Goal: Navigation & Orientation: Find specific page/section

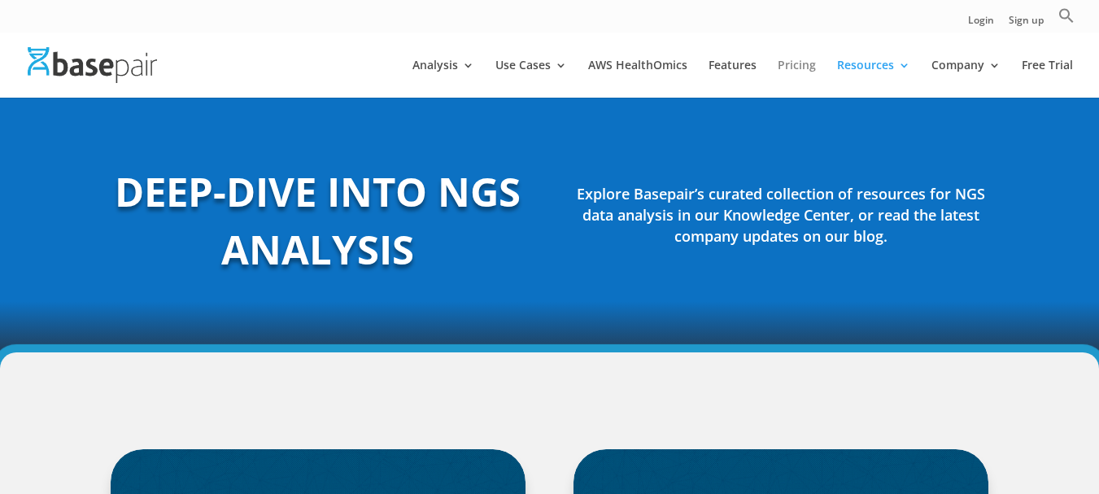
click at [810, 66] on link "Pricing" at bounding box center [797, 78] width 38 height 38
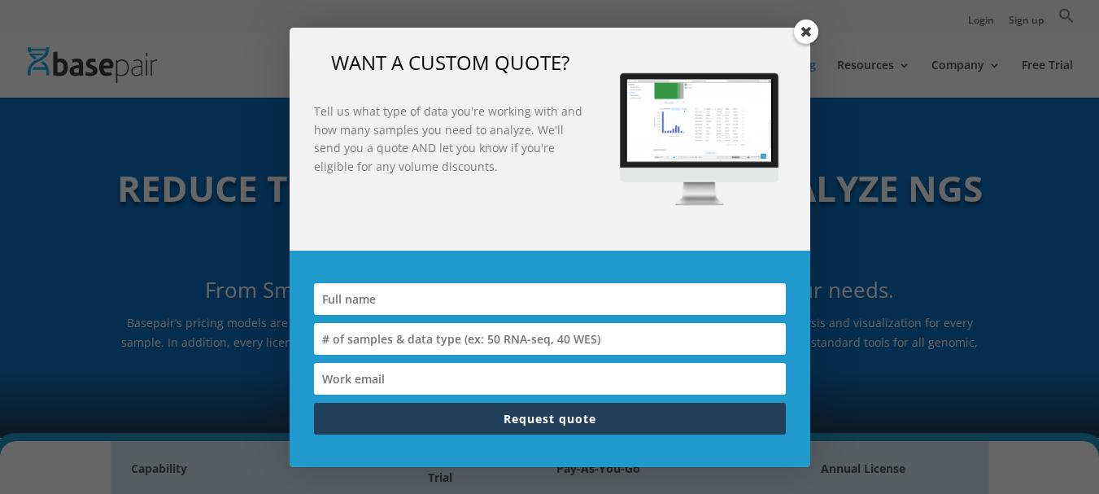
click at [247, 121] on div "WANT A CUSTOM QUOTE? Tell us what type of data you're working with and how many…" at bounding box center [549, 247] width 1099 height 494
click at [814, 31] on span at bounding box center [806, 32] width 24 height 24
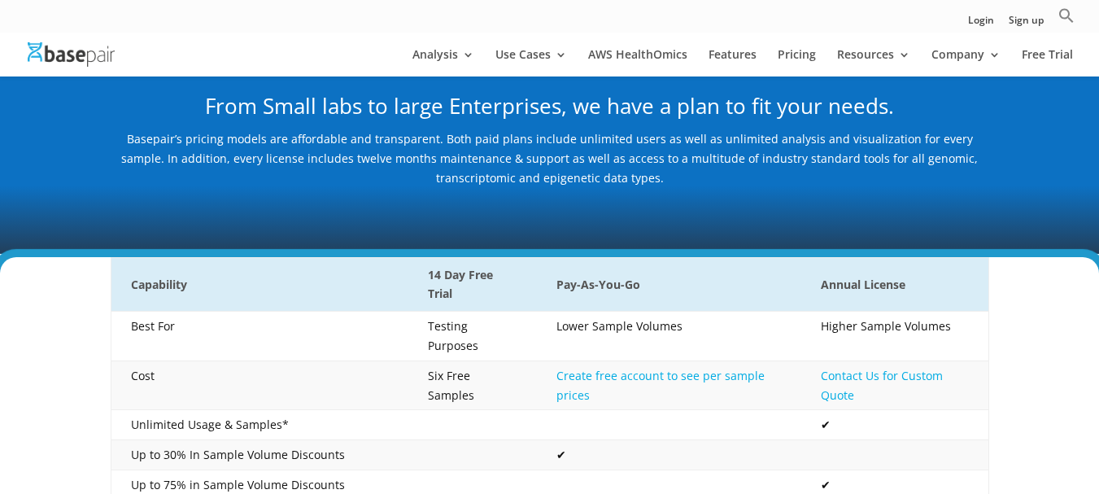
scroll to position [81, 0]
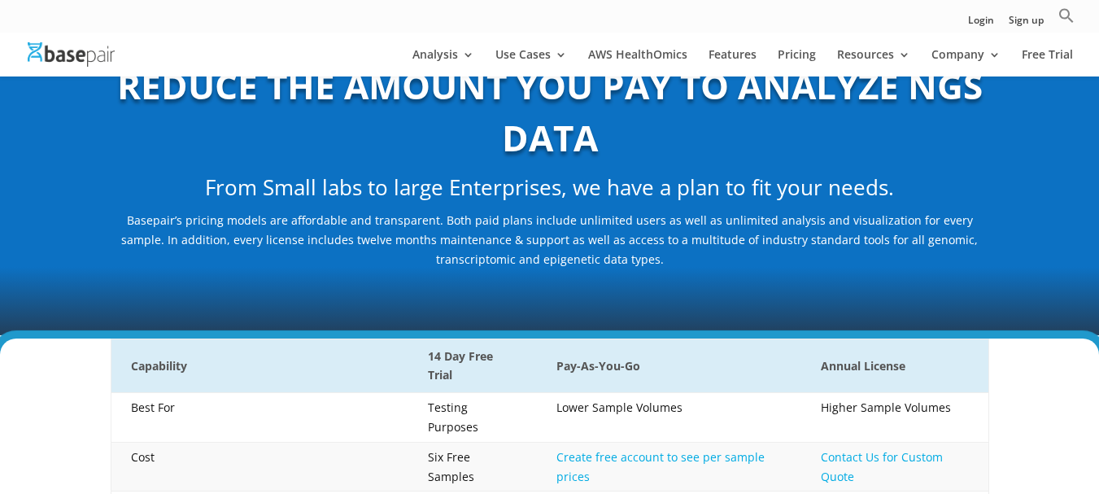
click at [82, 308] on div "REDUCE THE AMOUNT YOU PAY TO ANALYZE NGS DATA From Small labs to large Enterpri…" at bounding box center [549, 164] width 1099 height 341
click at [47, 45] on img at bounding box center [71, 54] width 87 height 24
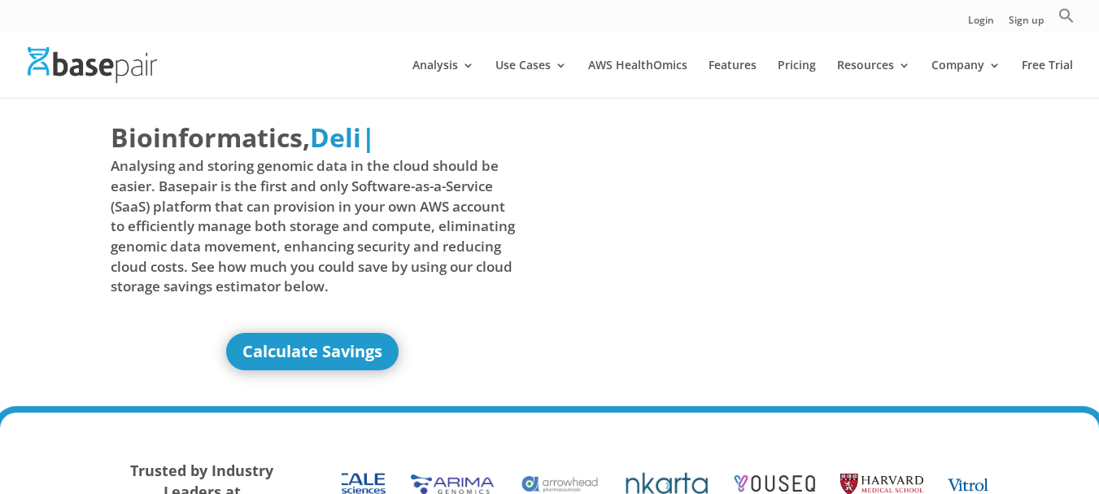
click at [94, 68] on img at bounding box center [92, 64] width 129 height 35
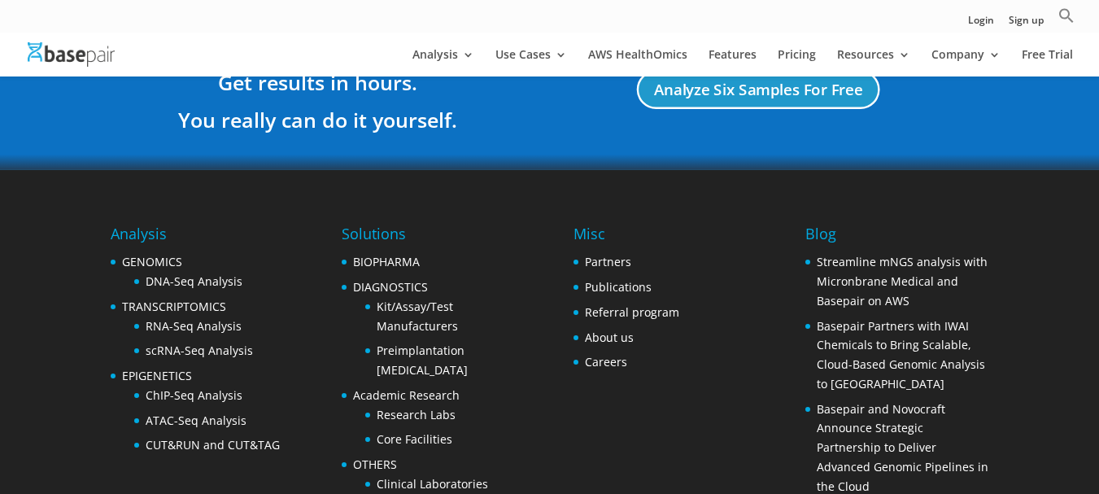
scroll to position [3254, 0]
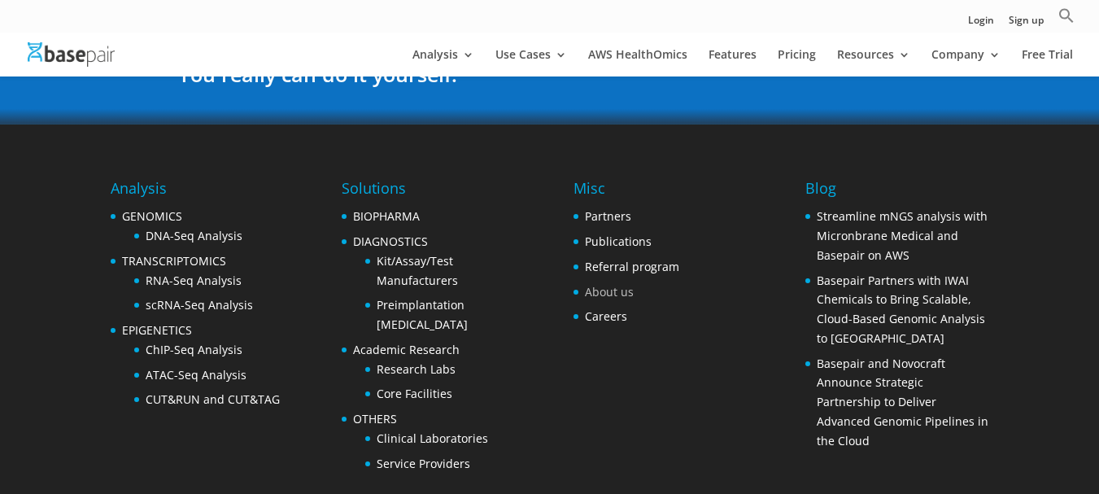
click at [616, 292] on link "About us" at bounding box center [609, 291] width 49 height 15
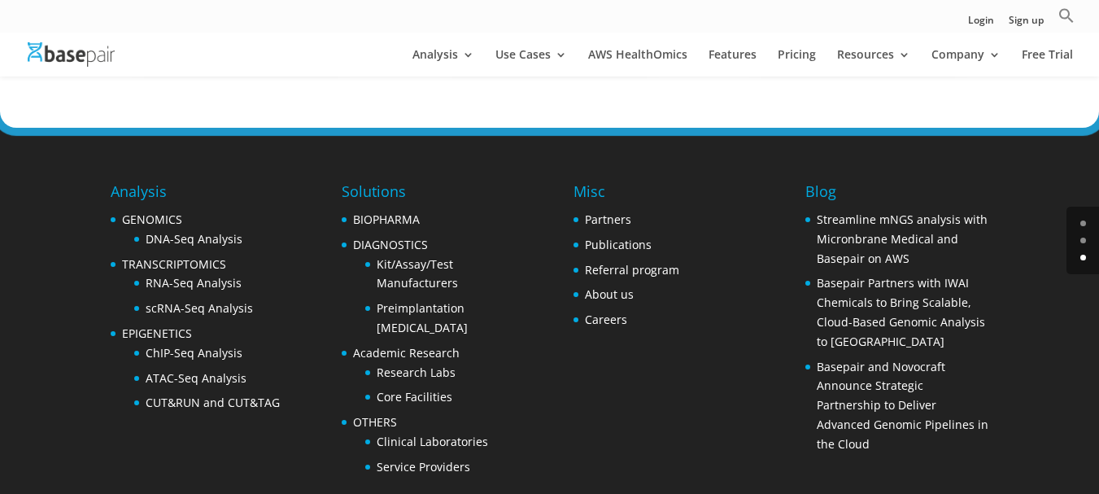
scroll to position [2698, 0]
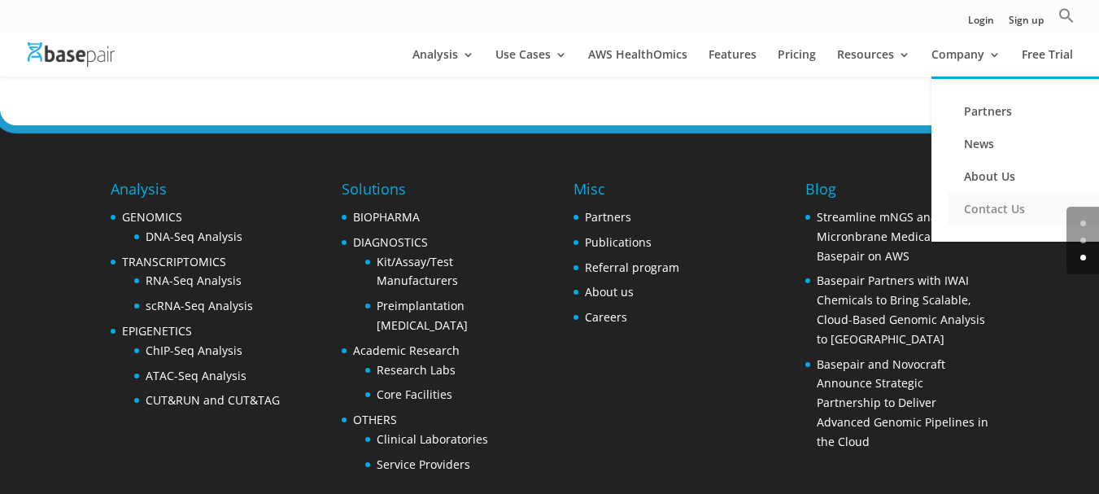
click at [989, 209] on link "Contact Us" at bounding box center [1029, 209] width 163 height 33
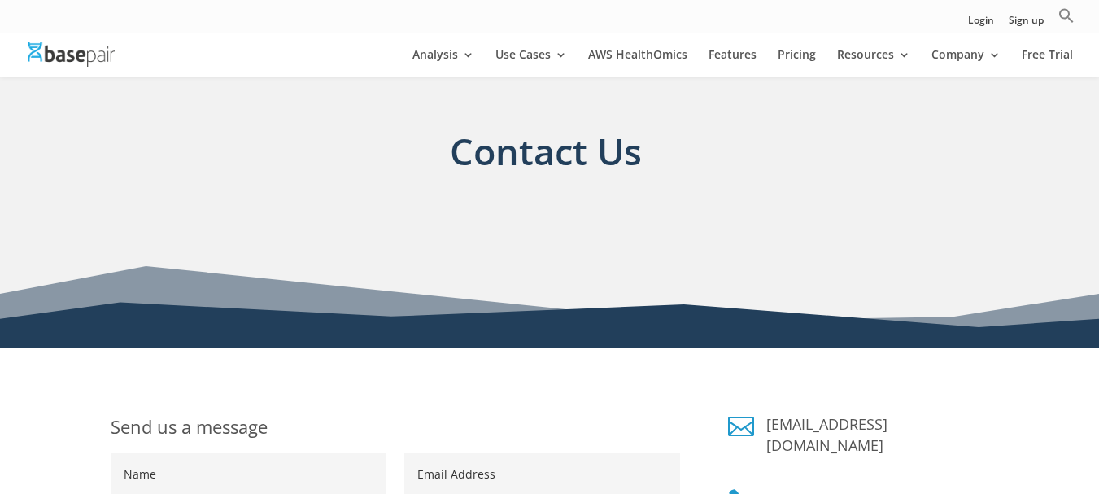
scroll to position [325, 0]
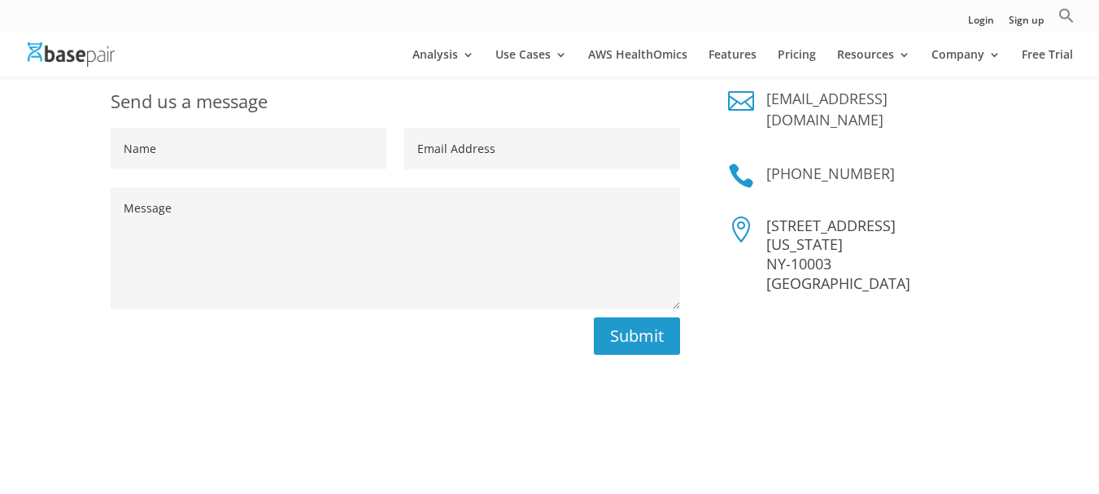
click at [82, 52] on img at bounding box center [71, 54] width 87 height 24
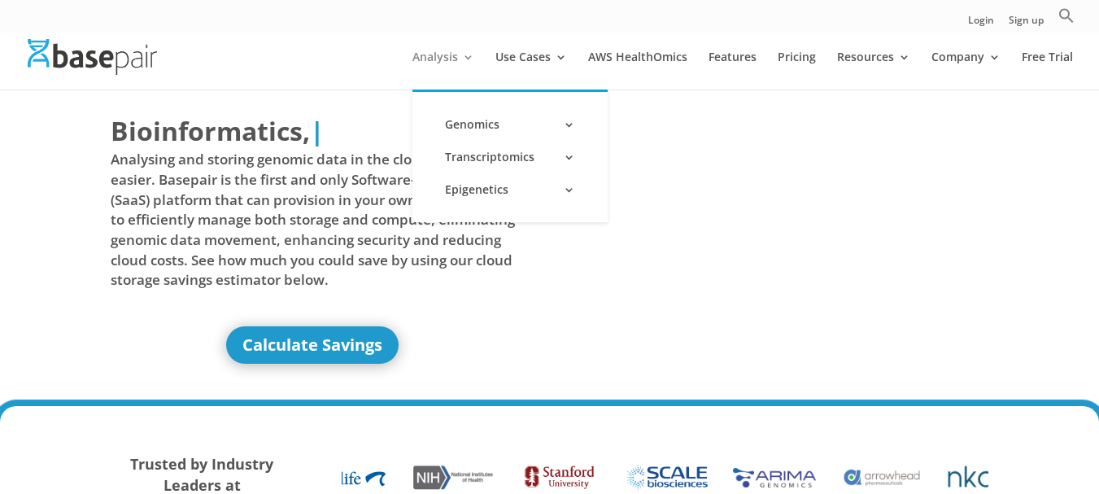
click at [469, 55] on link "Analysis" at bounding box center [443, 70] width 62 height 38
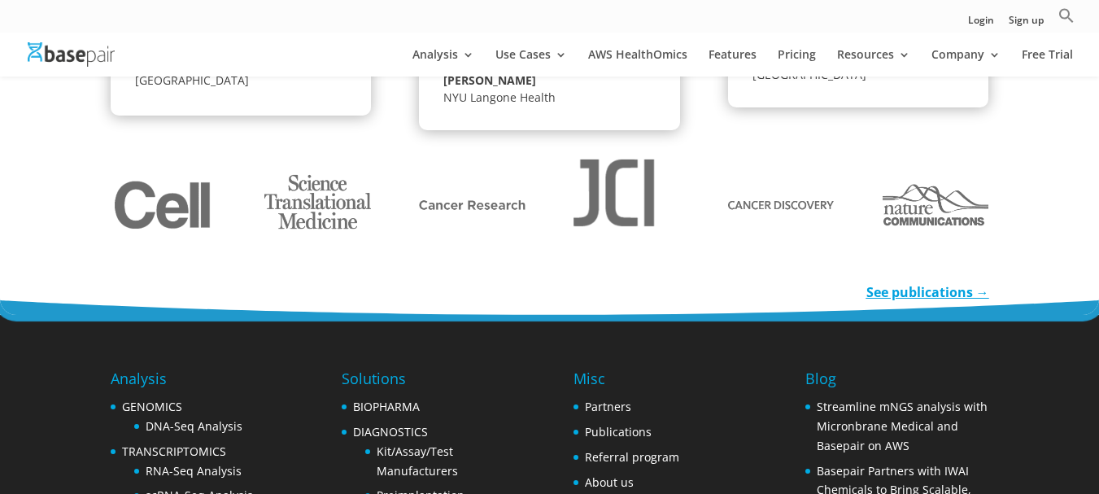
scroll to position [2278, 0]
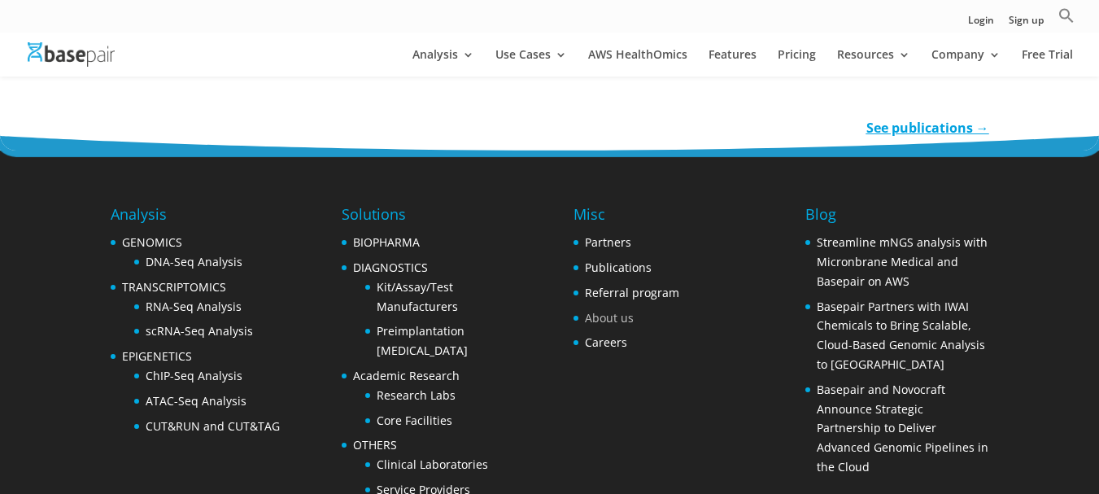
click at [613, 310] on link "About us" at bounding box center [609, 317] width 49 height 15
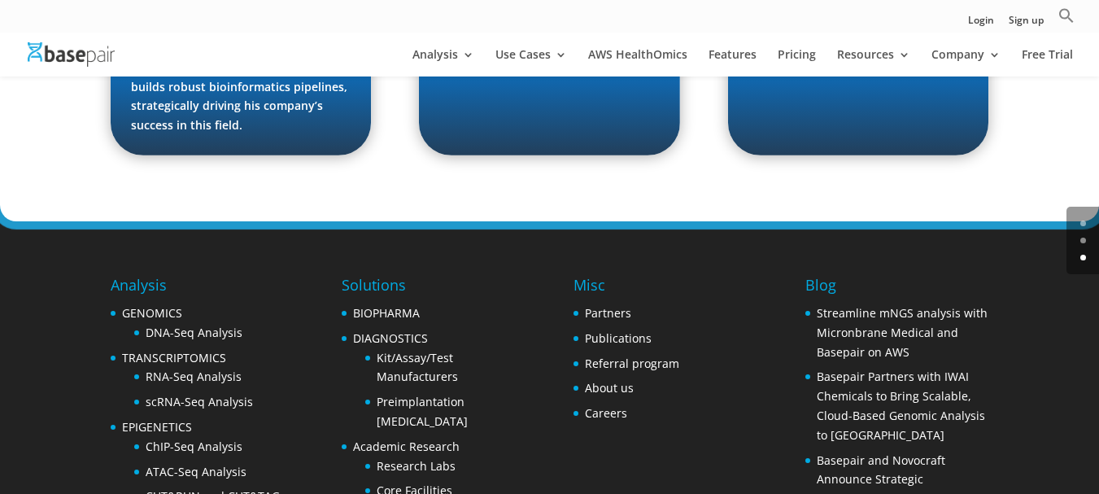
scroll to position [2603, 0]
